Goal: Transaction & Acquisition: Purchase product/service

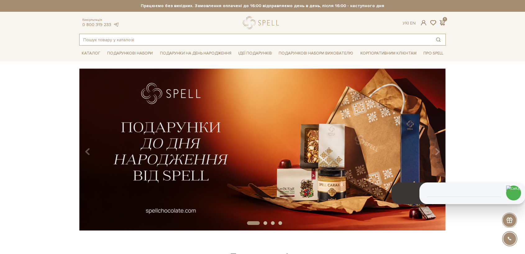
click at [99, 41] on input "text" at bounding box center [254, 39] width 351 height 11
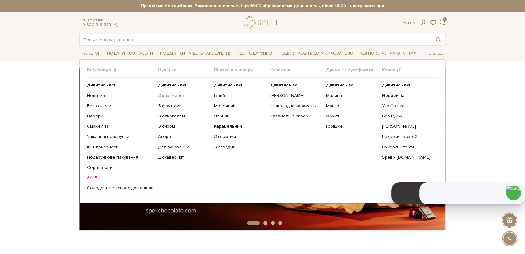
click at [164, 97] on link "З карамеллю" at bounding box center [183, 96] width 51 height 6
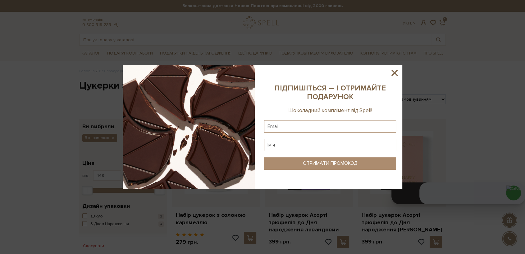
drag, startPoint x: 394, startPoint y: 71, endPoint x: 391, endPoint y: 78, distance: 7.6
click at [395, 72] on icon at bounding box center [394, 73] width 11 height 11
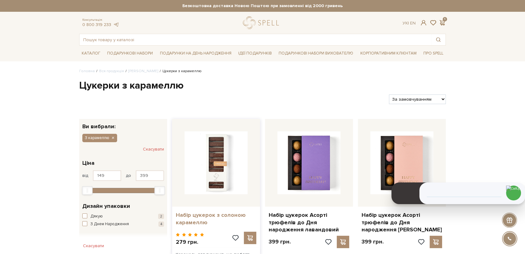
click at [208, 212] on link "Набір цукерок з солоною карамеллю" at bounding box center [216, 219] width 80 height 15
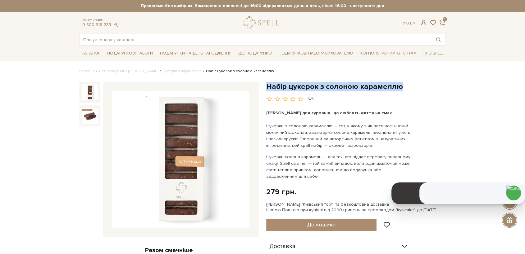
drag, startPoint x: 266, startPoint y: 86, endPoint x: 397, endPoint y: 88, distance: 130.4
click at [397, 88] on h1 "Набір цукерок з солоною карамеллю" at bounding box center [355, 87] width 179 height 10
copy h1 "Набір цукерок з солоною карамеллю"
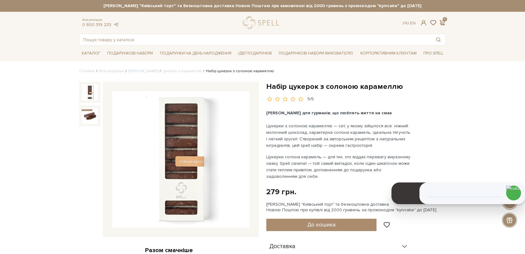
click at [323, 129] on p "Цукерки з солоною карамеллю — сет, у якому зійшлося все: ніжний молочний шокола…" at bounding box center [339, 136] width 146 height 26
